Goal: Find specific page/section: Find specific page/section

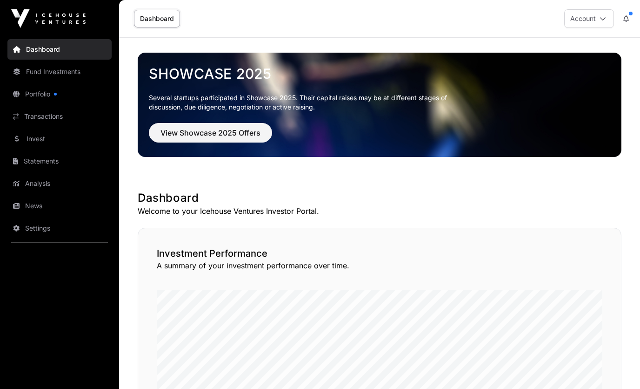
click at [40, 97] on link "Portfolio" at bounding box center [59, 94] width 104 height 20
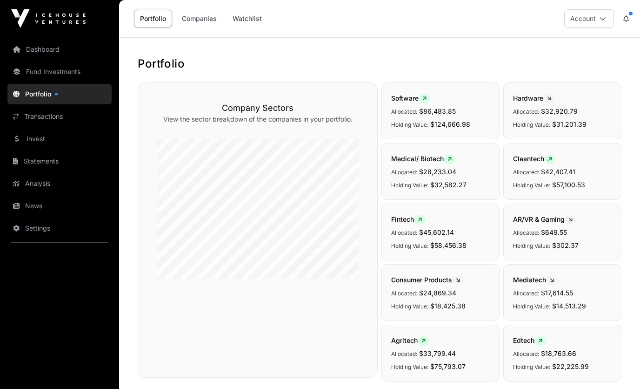
click at [211, 14] on link "Companies" at bounding box center [199, 19] width 47 height 18
click at [212, 18] on link "Companies" at bounding box center [199, 19] width 47 height 18
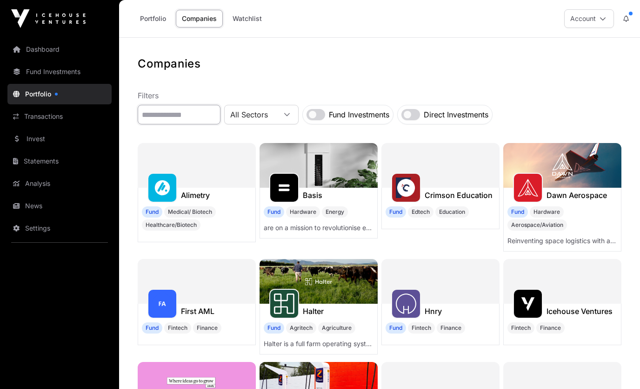
click at [176, 108] on input "text" at bounding box center [179, 115] width 83 height 20
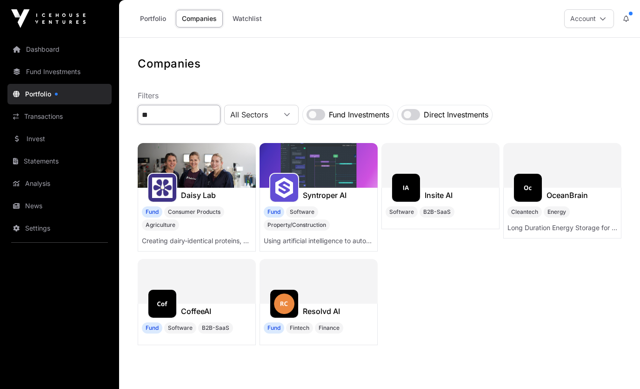
type input "*"
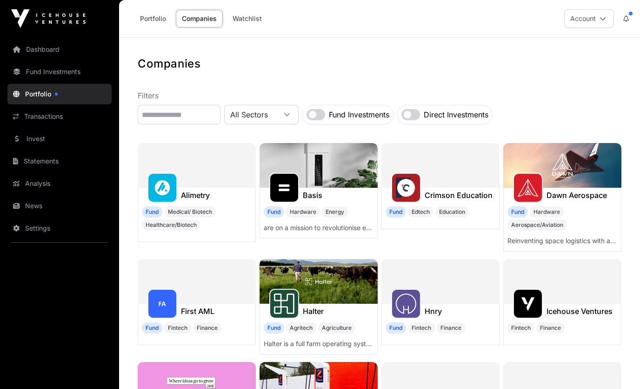
click at [55, 56] on link "Dashboard" at bounding box center [59, 49] width 104 height 20
